Goal: Contribute content

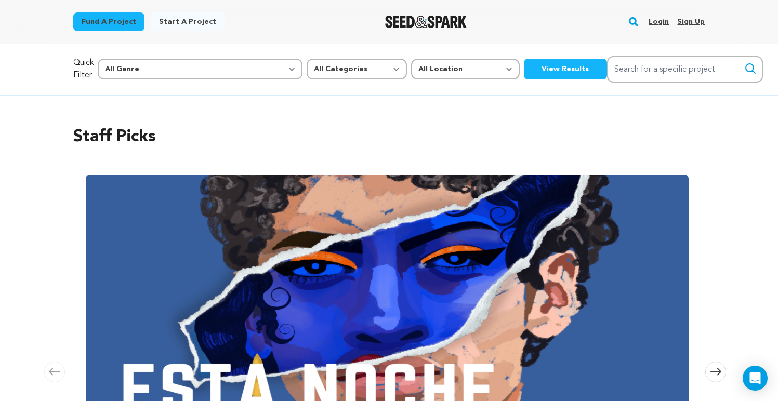
click at [658, 17] on link "Login" at bounding box center [659, 22] width 20 height 17
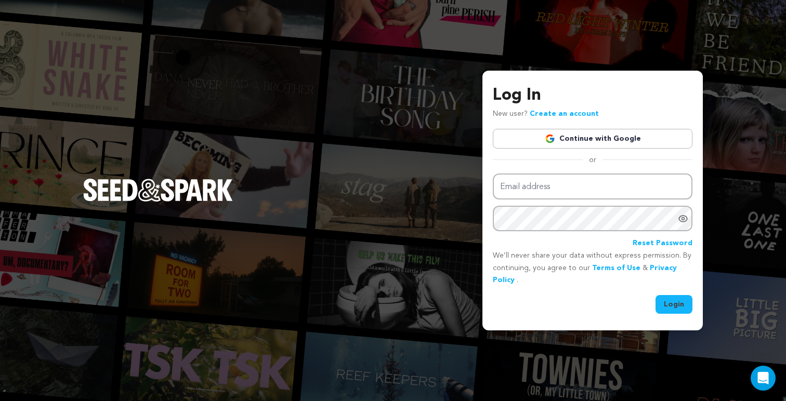
click at [612, 144] on link "Continue with Google" at bounding box center [593, 139] width 200 height 20
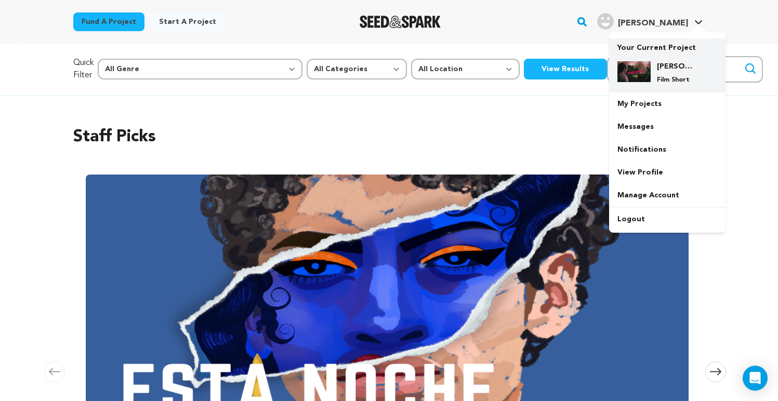
click at [668, 62] on h4 "[PERSON_NAME]" at bounding box center [675, 66] width 37 height 10
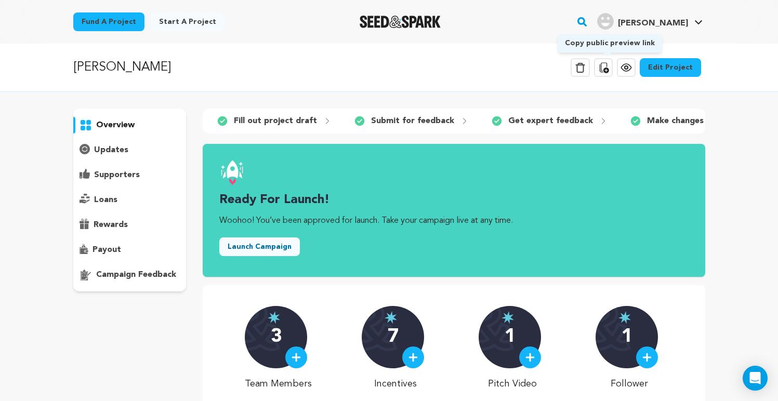
click at [608, 65] on icon at bounding box center [603, 67] width 12 height 12
click at [658, 69] on link "Edit Project" at bounding box center [670, 67] width 61 height 19
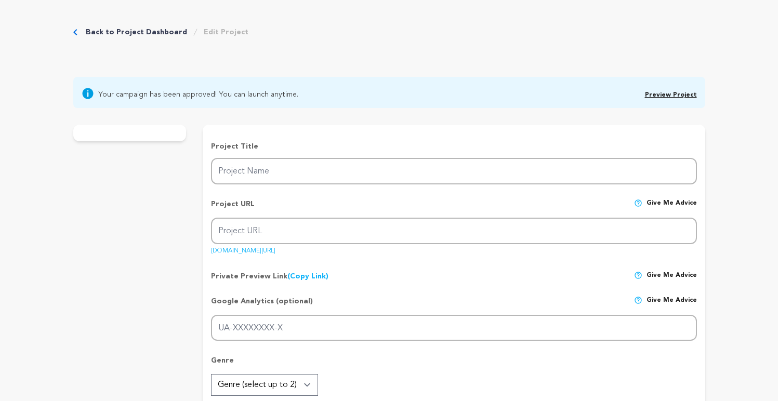
type input "[PERSON_NAME]"
type input "sheigetzfilm"
type input "When a rebellious 12 year old from Brooklyn's Ultra Orthodox Jewish community s…"
type textarea "When a rebellious [DEMOGRAPHIC_DATA] from [GEOGRAPHIC_DATA]'s Ultra [DEMOGRAPHI…"
type textarea "What does it mean to truly belong? The aim of SHEIGETZ is to tell an accessible…"
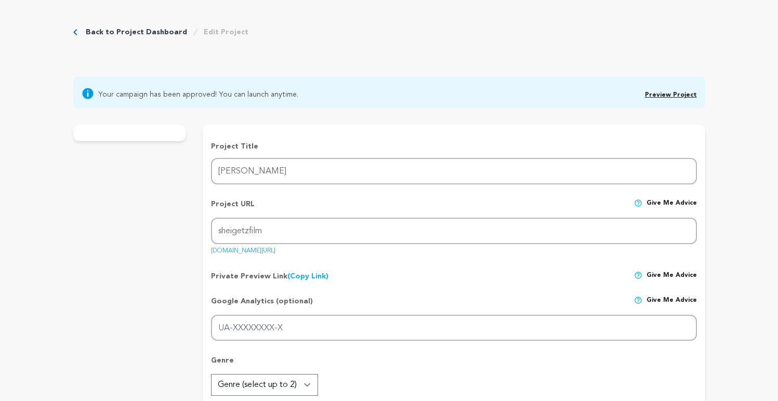
type textarea "We're grateful to Film Independent for providing a fiscal sponsorship for SHEIG…"
radio input "true"
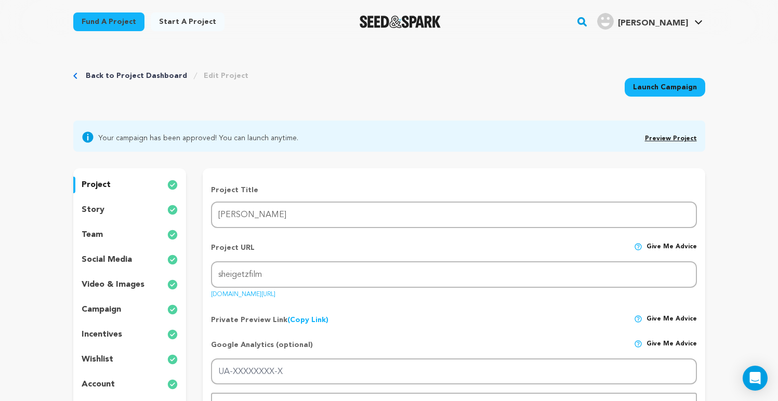
click at [131, 207] on div "story" at bounding box center [129, 210] width 113 height 17
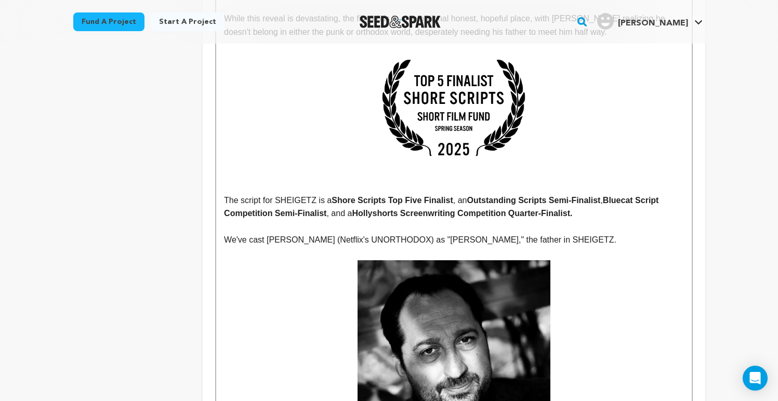
scroll to position [1724, 0]
click at [247, 233] on p "We've cast Gera Sandler (Netflix's UNORTHODOX) as "Yitzhak," the father in SHEI…" at bounding box center [453, 240] width 459 height 14
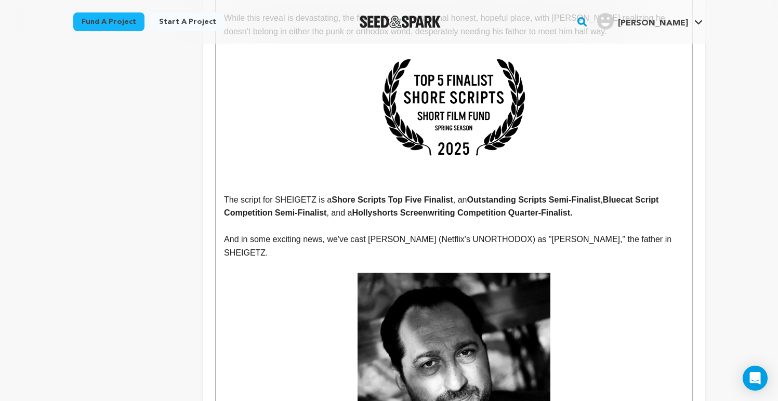
click at [661, 233] on p "And in some exciting news, we've cast Gera Sandler (Netflix's UNORTHODOX) as "Y…" at bounding box center [453, 246] width 459 height 27
drag, startPoint x: 410, startPoint y: 200, endPoint x: 519, endPoint y: 198, distance: 109.1
click at [519, 233] on p "And in some exciting news, we've cast Gera Sandler (Netflix's UNORTHODOX) as "Y…" at bounding box center [453, 246] width 459 height 27
click at [605, 273] on p at bounding box center [453, 394] width 459 height 242
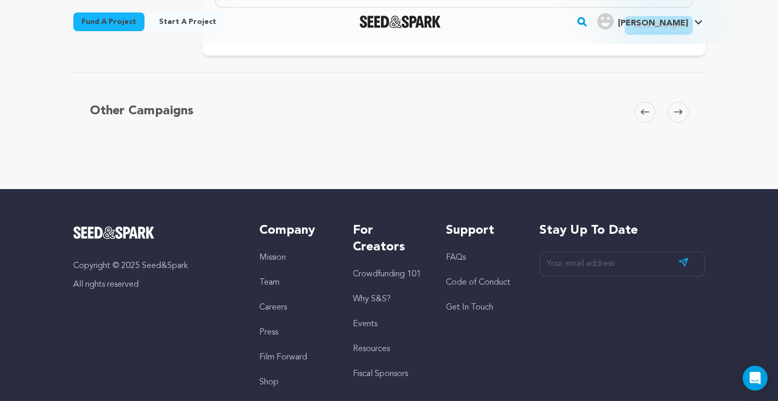
scroll to position [4588, 0]
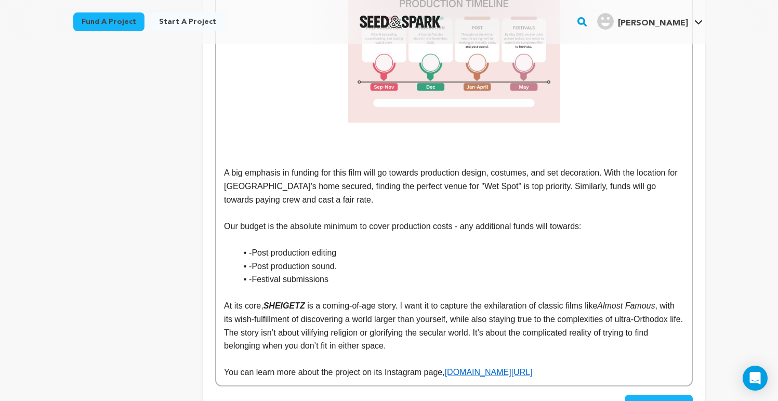
click at [656, 399] on span "Save Changes" at bounding box center [658, 404] width 51 height 10
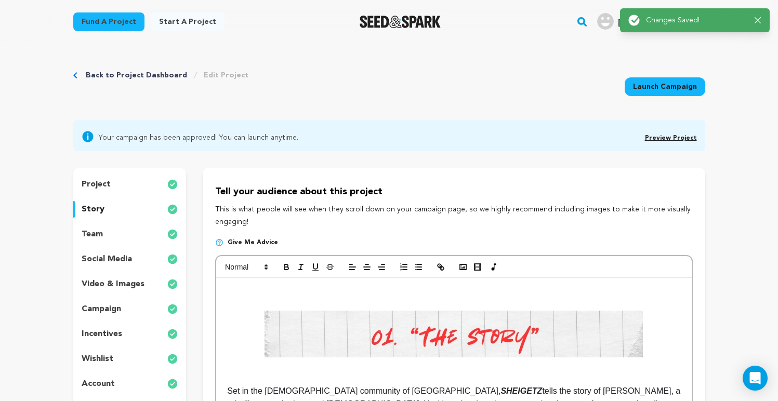
scroll to position [0, 0]
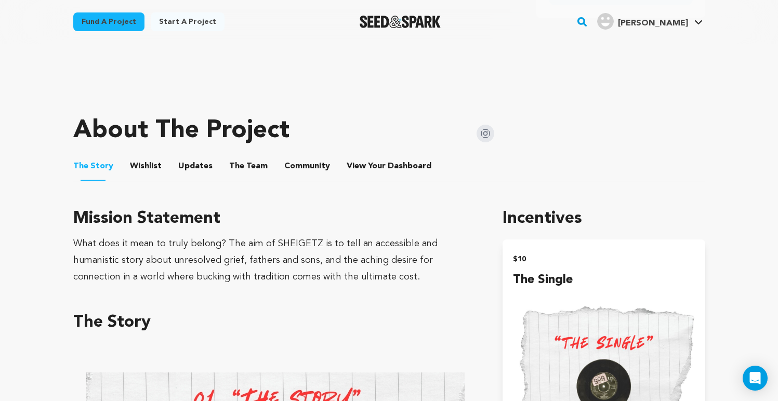
scroll to position [397, 0]
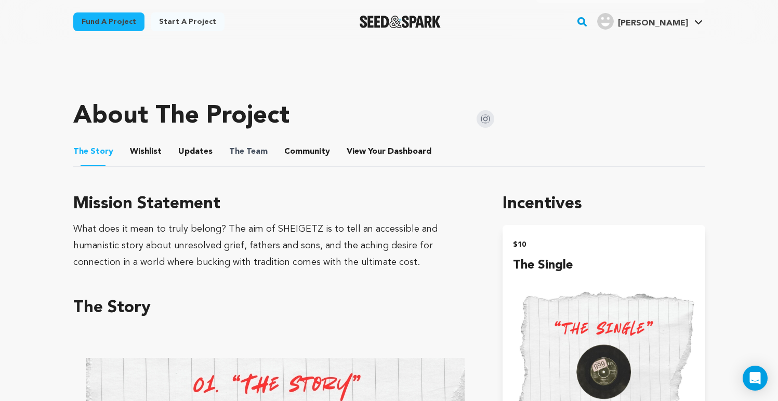
click at [258, 152] on span "The Team" at bounding box center [248, 152] width 38 height 12
click at [236, 148] on button "The Team" at bounding box center [248, 153] width 25 height 25
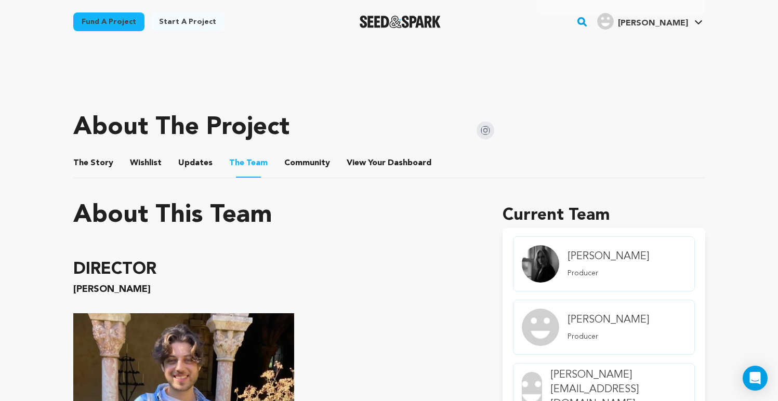
scroll to position [323, 0]
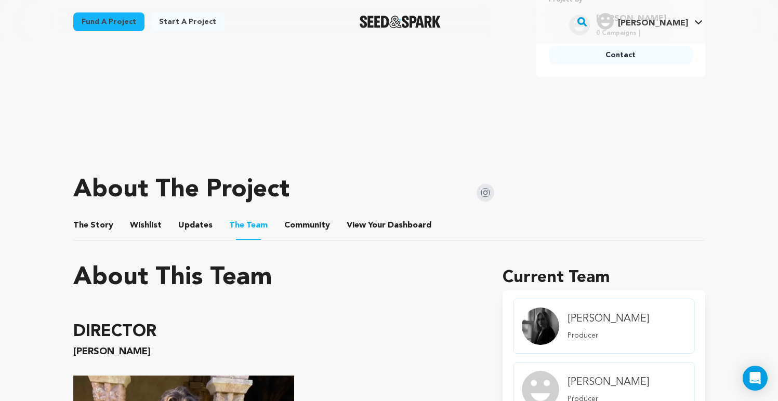
click at [301, 221] on button "Community" at bounding box center [307, 227] width 25 height 25
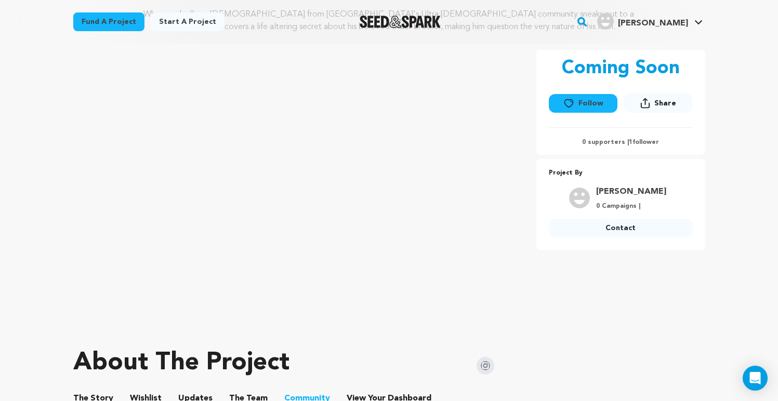
scroll to position [125, 0]
